Goal: Task Accomplishment & Management: Use online tool/utility

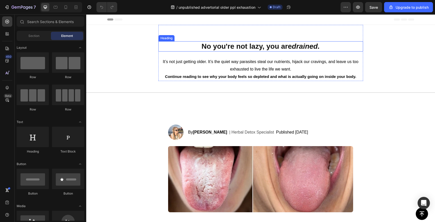
click at [233, 44] on strong "No you're not lazy, you are" at bounding box center [246, 46] width 90 height 8
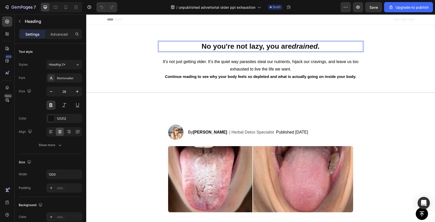
click at [304, 46] on strong "drained." at bounding box center [306, 46] width 28 height 8
click at [323, 47] on p "No you're not lazy, you are drained." at bounding box center [261, 46] width 204 height 9
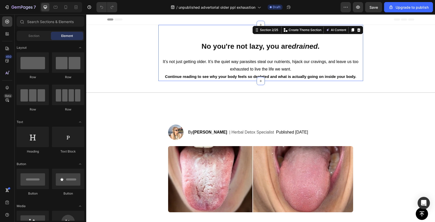
click at [271, 52] on div "No you're not lazy, you are drained. Heading It’s not just getting older. It’s …" at bounding box center [260, 61] width 205 height 40
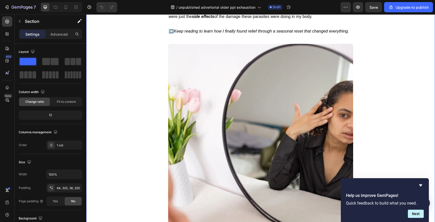
scroll to position [454, 0]
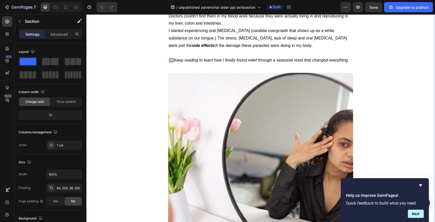
click at [128, 171] on div "Image By [PERSON_NAME] Text Block | Herbal Detox Specialist Text Block Publishe…" at bounding box center [260, 158] width 349 height 1009
click at [424, 187] on div "Help us improve GemPages! Quick feedback to build what you need. Next" at bounding box center [385, 200] width 88 height 44
click at [420, 186] on icon "Hide survey" at bounding box center [421, 185] width 6 height 6
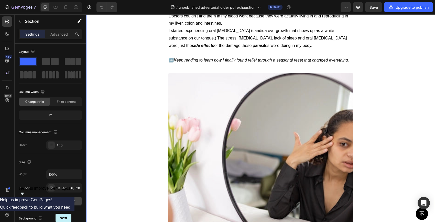
click at [122, 160] on div "Image By [PERSON_NAME] Text Block | Herbal Detox Specialist Text Block Publishe…" at bounding box center [260, 158] width 349 height 1009
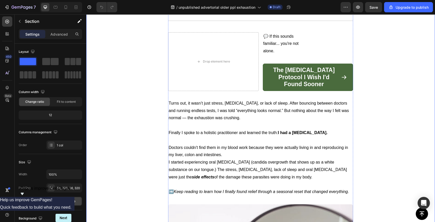
scroll to position [0, 0]
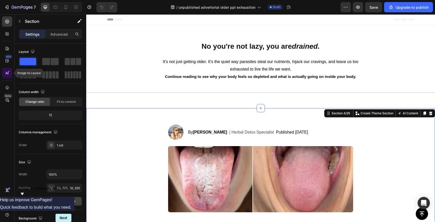
click at [7, 72] on icon at bounding box center [7, 72] width 5 height 5
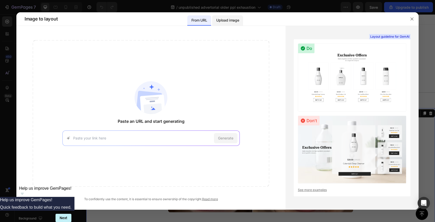
click at [224, 22] on p "Upload image" at bounding box center [227, 20] width 23 height 6
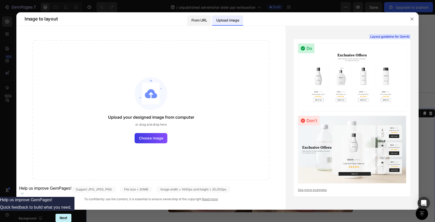
click at [207, 22] on p "From URL" at bounding box center [200, 20] width 16 height 6
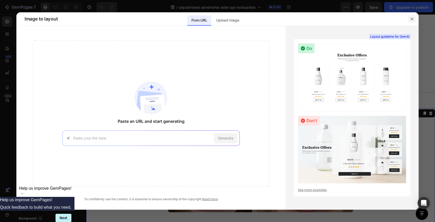
click at [410, 20] on icon "button" at bounding box center [412, 19] width 4 height 4
